Goal: Information Seeking & Learning: Learn about a topic

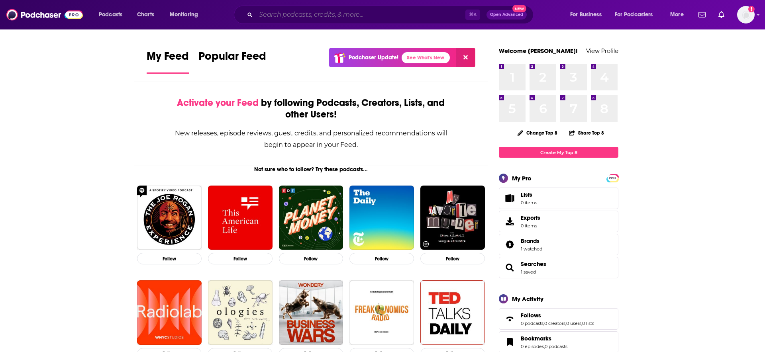
click at [371, 19] on input "Search podcasts, credits, & more..." at bounding box center [361, 14] width 210 height 13
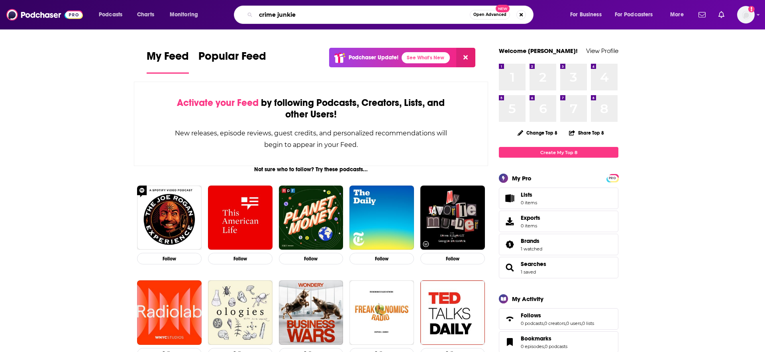
type input "crime junkie"
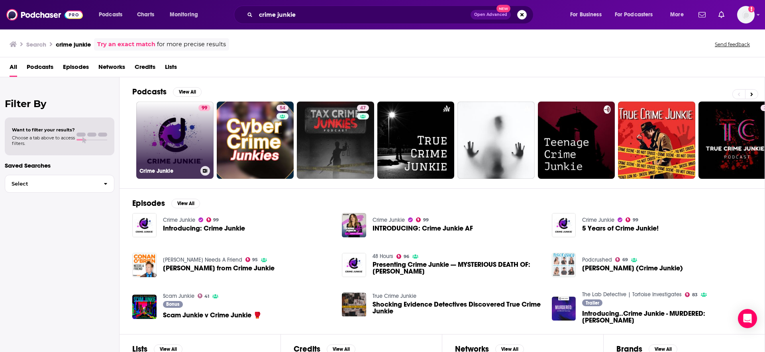
click at [185, 145] on link "99 Crime Junkie" at bounding box center [174, 140] width 77 height 77
